Goal: Find specific page/section: Locate a particular part of the current website

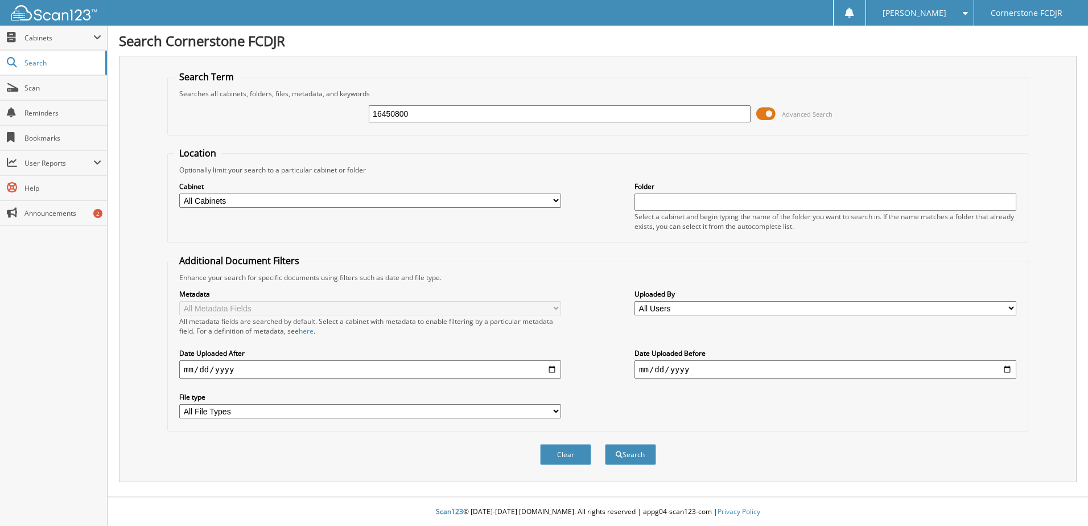
type input "16450800"
click at [605, 444] on button "Search" at bounding box center [630, 454] width 51 height 21
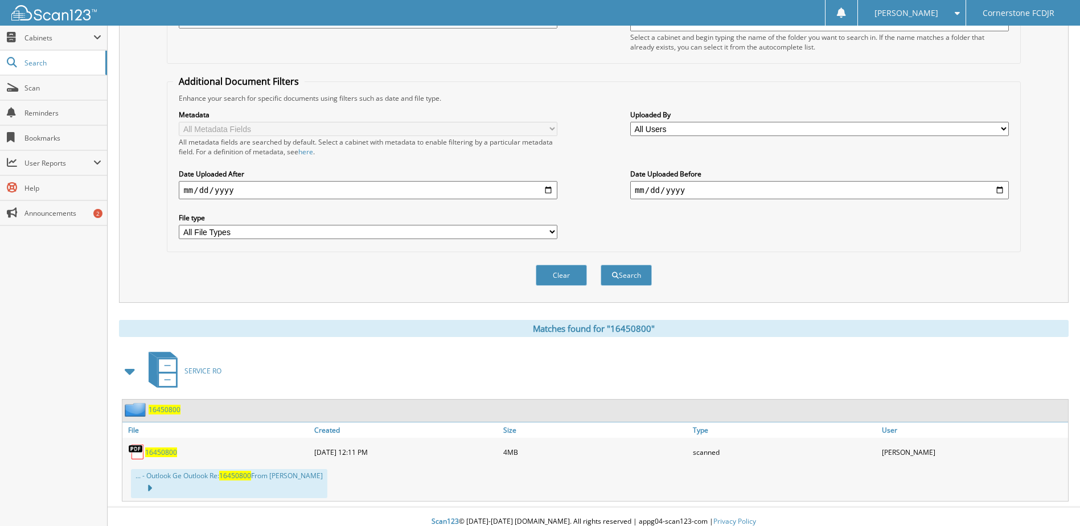
scroll to position [180, 0]
click at [168, 452] on span "16450800" at bounding box center [161, 452] width 32 height 10
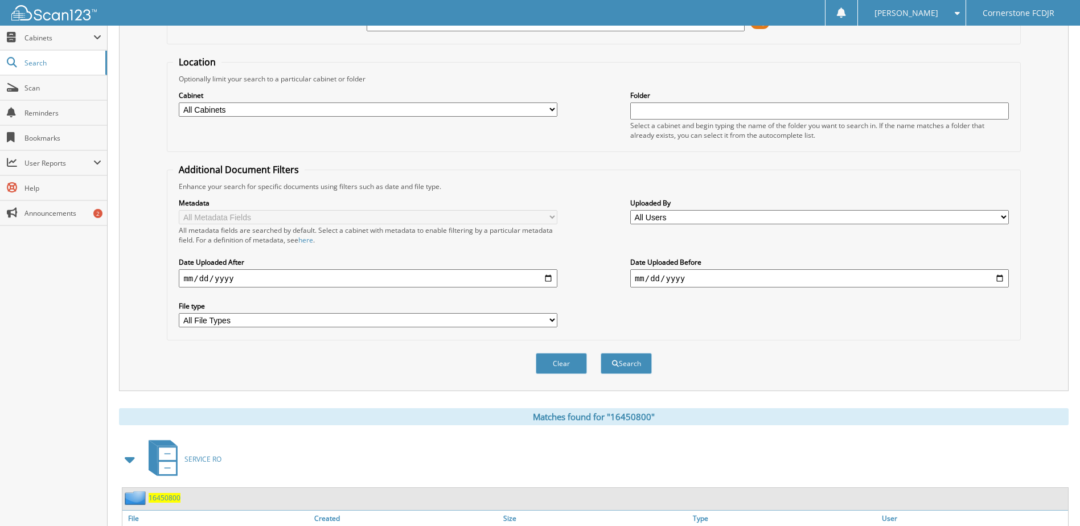
scroll to position [0, 0]
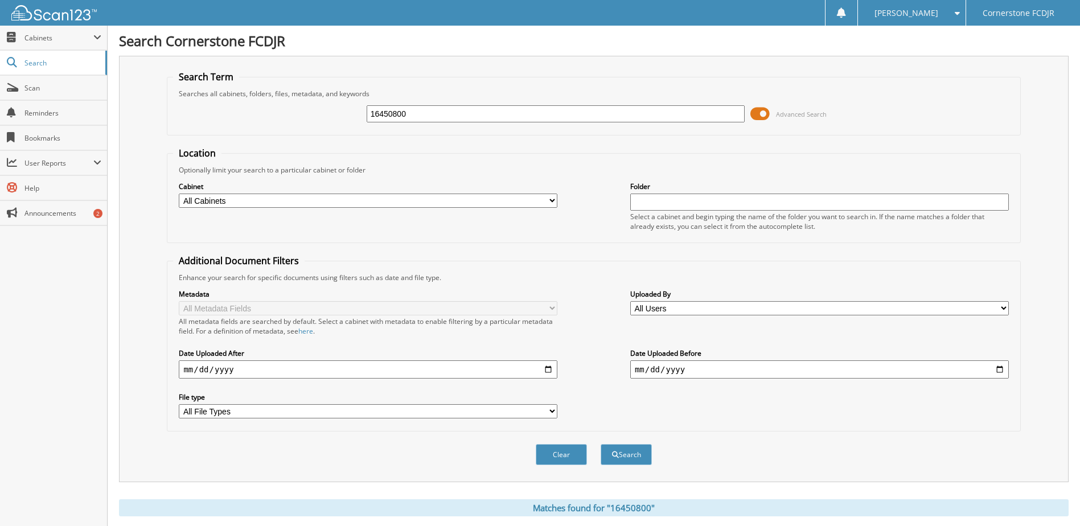
click at [926, 10] on span "[PERSON_NAME]" at bounding box center [906, 13] width 64 height 7
click at [915, 60] on link "Logout" at bounding box center [912, 56] width 108 height 20
